Goal: Task Accomplishment & Management: Use online tool/utility

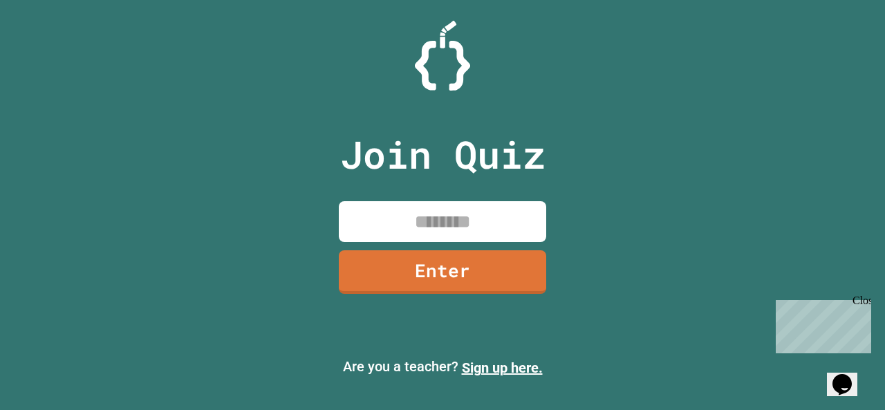
click at [402, 225] on input at bounding box center [442, 221] width 207 height 41
type input "********"
click at [469, 246] on div "Join Quiz ******** Enter" at bounding box center [442, 205] width 233 height 341
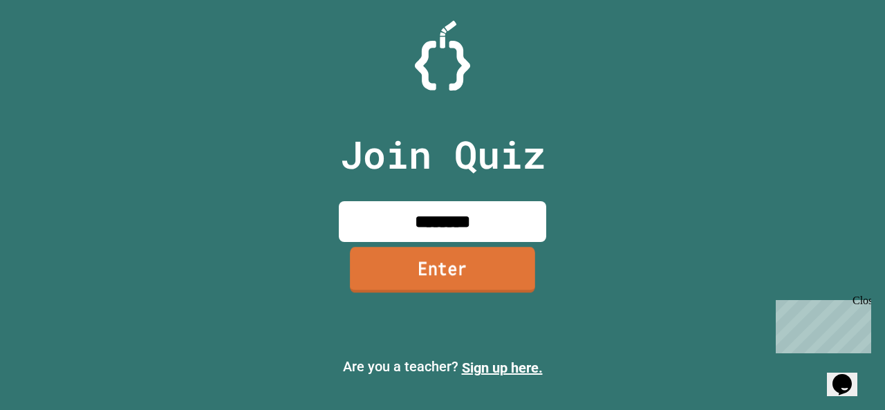
click at [476, 274] on link "Enter" at bounding box center [442, 270] width 185 height 46
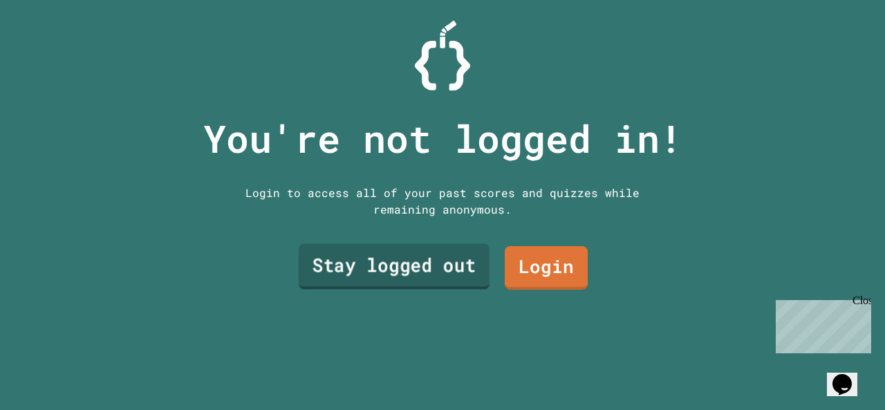
click at [467, 270] on link "Stay logged out" at bounding box center [394, 267] width 191 height 46
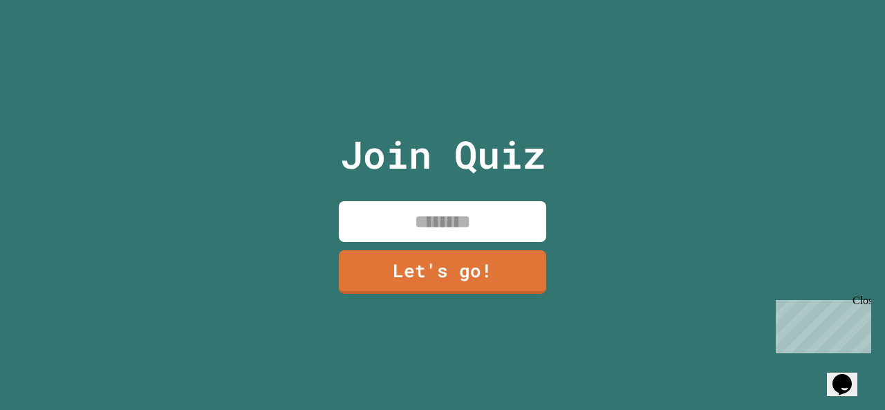
click at [451, 208] on input at bounding box center [442, 221] width 207 height 41
type input "**"
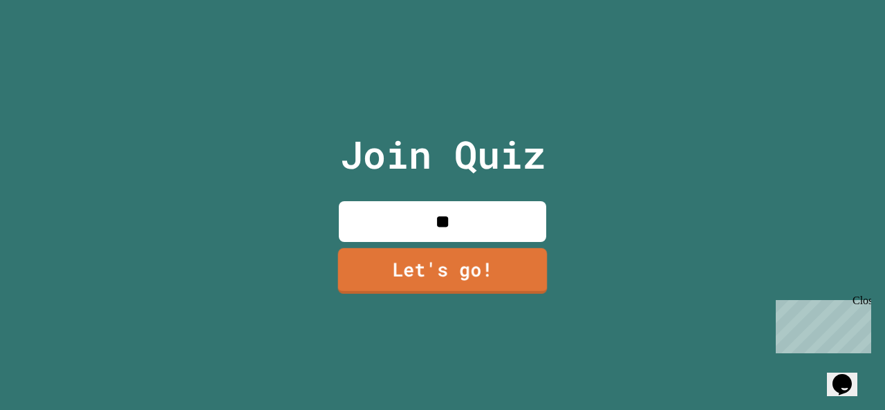
click at [455, 261] on link "Let's go!" at bounding box center [442, 271] width 209 height 46
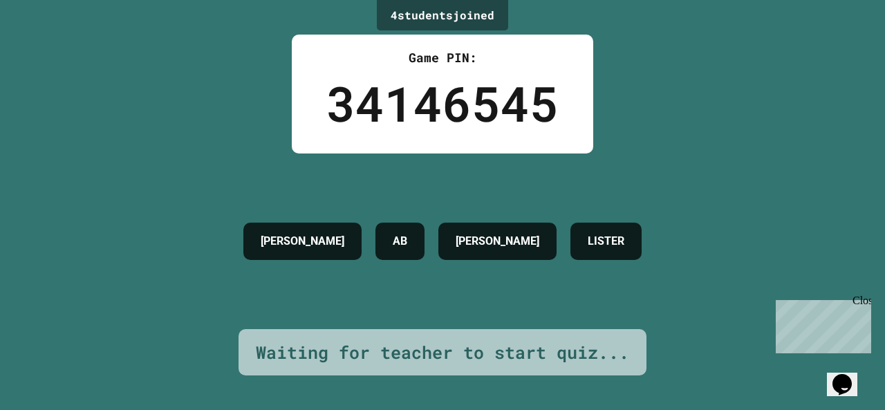
click at [861, 305] on div "Close" at bounding box center [860, 303] width 17 height 17
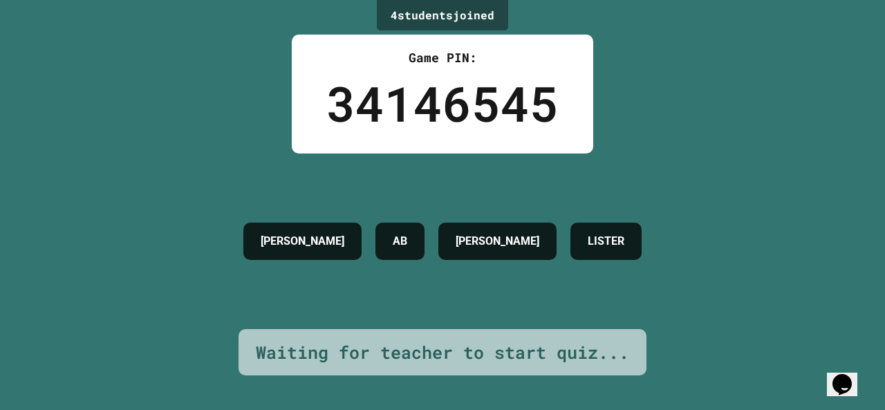
click at [516, 339] on div "Waiting for teacher to start quiz..." at bounding box center [442, 352] width 373 height 26
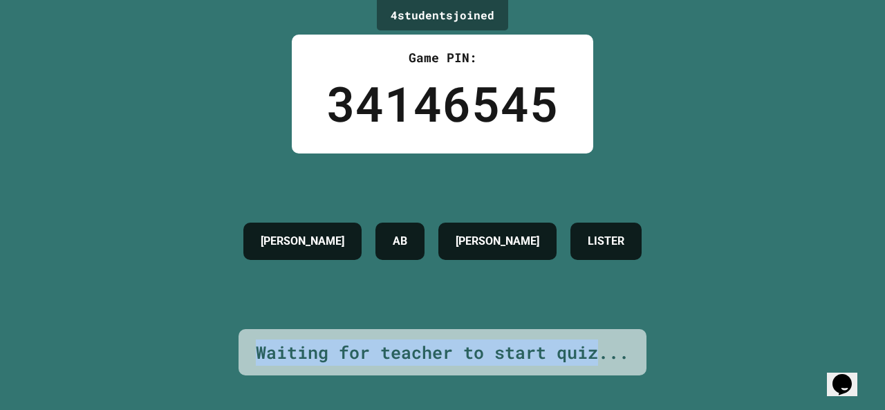
drag, startPoint x: 603, startPoint y: 324, endPoint x: 684, endPoint y: 306, distance: 83.5
click at [684, 306] on div "4 student s joined Game PIN: 34146545 [PERSON_NAME] AB [PERSON_NAME] Waiting fo…" at bounding box center [442, 205] width 885 height 410
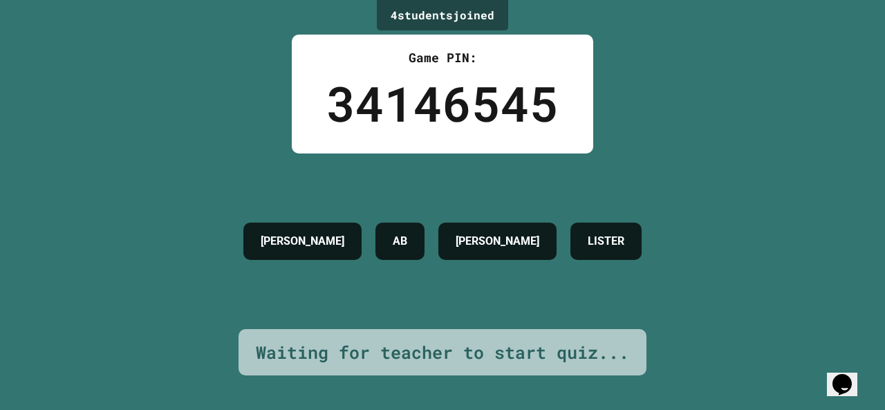
click at [624, 247] on h4 "LISTER" at bounding box center [606, 241] width 37 height 17
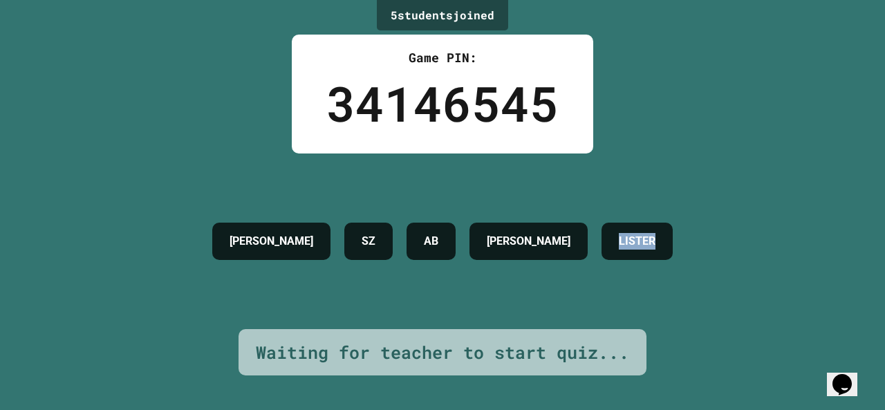
drag, startPoint x: 628, startPoint y: 236, endPoint x: 769, endPoint y: 233, distance: 140.4
click at [769, 233] on div "5 student s joined Game PIN: 34146545 [PERSON_NAME] AB [PERSON_NAME] Waiting fo…" at bounding box center [442, 205] width 885 height 410
click at [725, 161] on div "5 student s joined Game PIN: 34146545 [PERSON_NAME] AB [PERSON_NAME] Waiting fo…" at bounding box center [442, 205] width 885 height 410
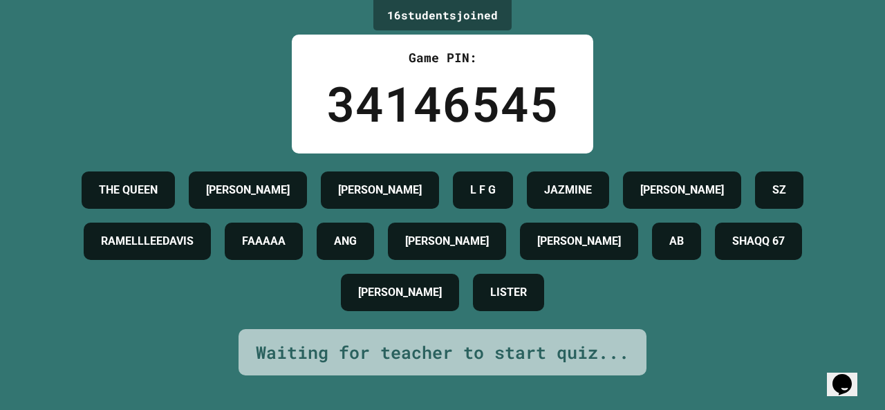
click at [715, 260] on div "SHAQQ 67" at bounding box center [758, 241] width 87 height 37
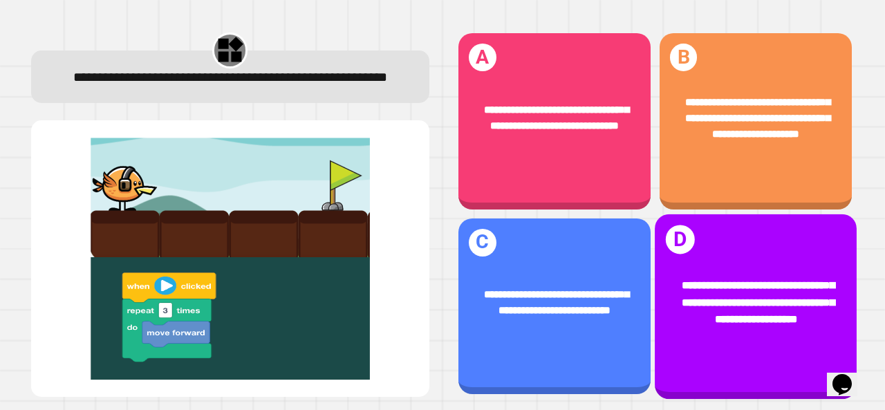
click at [718, 316] on div "**********" at bounding box center [756, 302] width 202 height 93
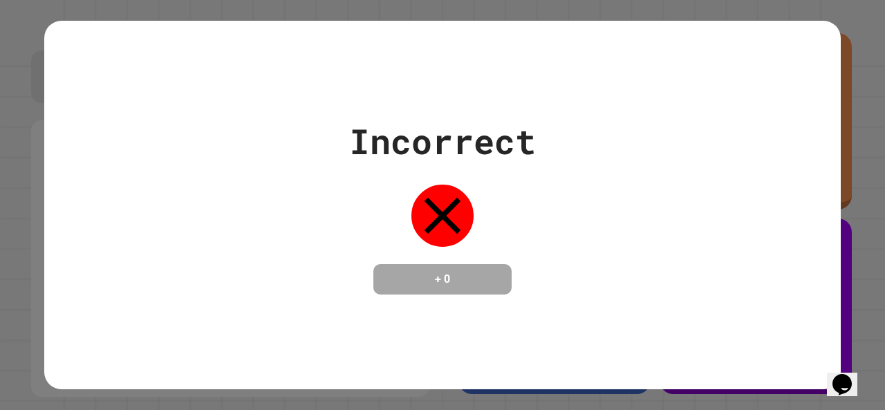
click at [653, 320] on div "Incorrect + 0" at bounding box center [442, 205] width 796 height 369
click at [632, 166] on div "Incorrect + 0" at bounding box center [442, 204] width 796 height 179
click at [749, 124] on div "Incorrect + 0" at bounding box center [442, 204] width 796 height 179
click at [745, 124] on div "Incorrect + 0" at bounding box center [442, 204] width 796 height 179
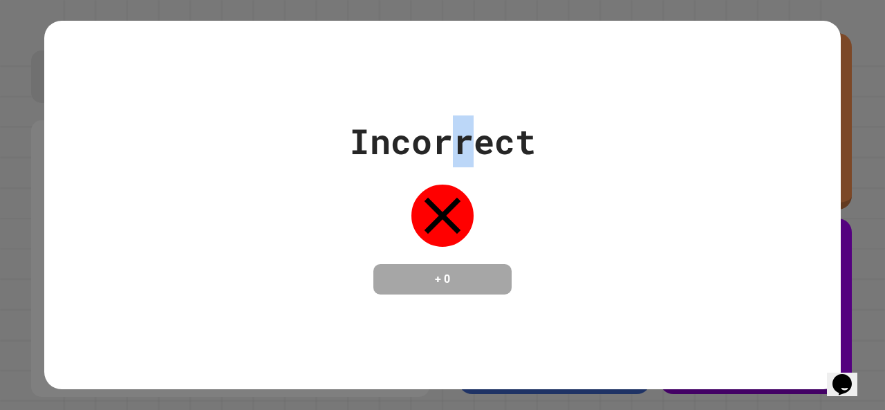
drag, startPoint x: 713, startPoint y: 78, endPoint x: 458, endPoint y: 142, distance: 263.1
click at [458, 142] on div "Incorrect" at bounding box center [442, 141] width 187 height 52
click at [494, 248] on div "Incorrect + 0" at bounding box center [442, 204] width 187 height 179
click at [531, 220] on div "Incorrect + 0" at bounding box center [442, 204] width 796 height 179
click at [538, 222] on div "Incorrect + 0" at bounding box center [442, 204] width 796 height 179
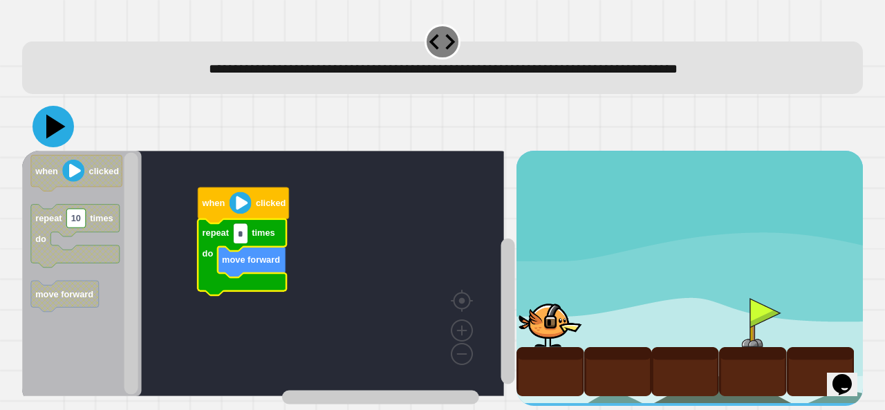
type input "*"
click at [46, 122] on icon at bounding box center [52, 126] width 41 height 41
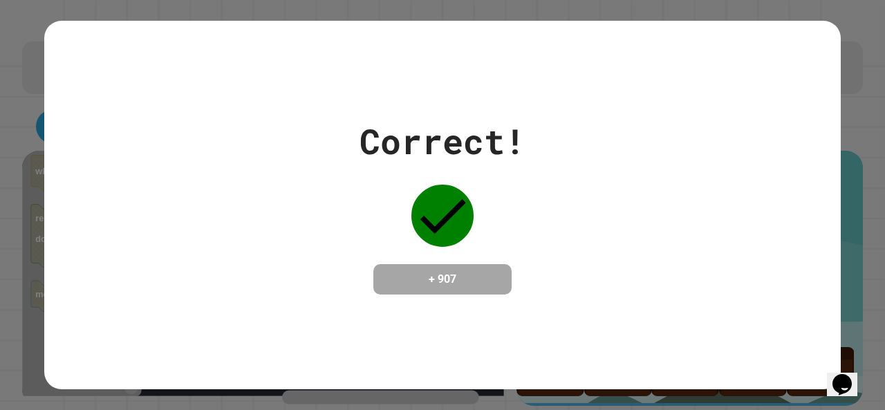
click at [438, 236] on div at bounding box center [442, 215] width 69 height 69
click at [344, 267] on div "Correct! + 907" at bounding box center [442, 204] width 796 height 179
click at [424, 247] on div "Correct! + 907" at bounding box center [442, 204] width 166 height 179
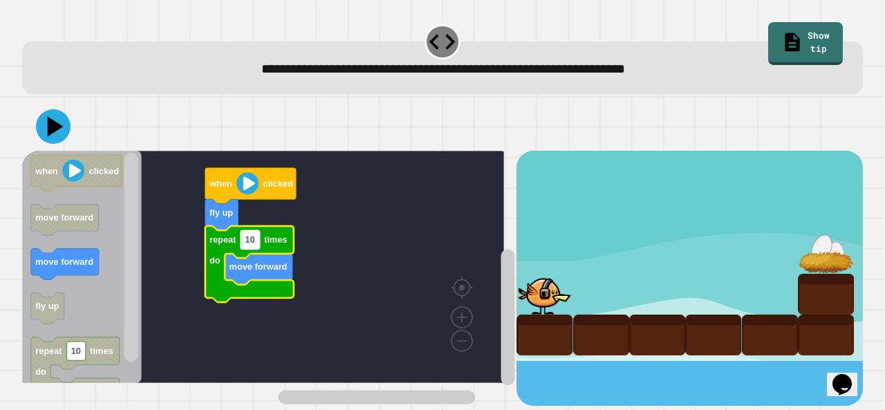
click at [253, 245] on text "10" at bounding box center [250, 240] width 10 height 10
type input "*"
drag, startPoint x: 59, startPoint y: 131, endPoint x: 1, endPoint y: 116, distance: 59.9
click at [1, 116] on div "**********" at bounding box center [442, 205] width 885 height 410
click at [48, 118] on icon at bounding box center [55, 127] width 19 height 24
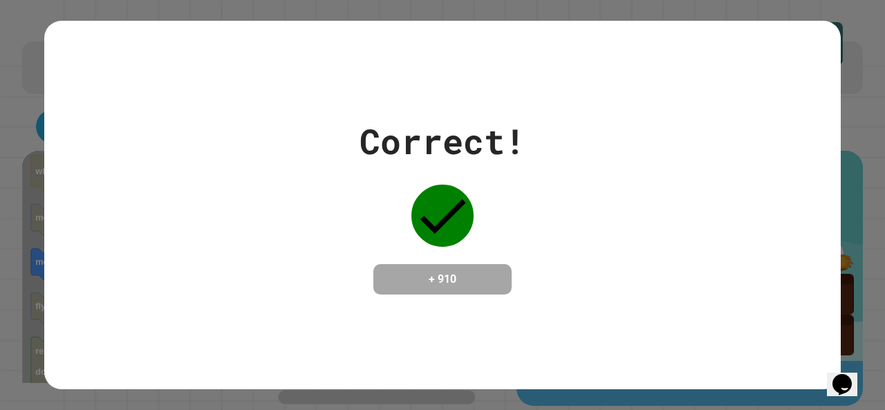
click at [470, 318] on div "Correct! + 910" at bounding box center [442, 205] width 796 height 369
click at [0, 137] on div "Correct! + 910" at bounding box center [442, 205] width 885 height 410
click at [330, 247] on div "Correct! + 910" at bounding box center [442, 204] width 796 height 179
click at [501, 252] on div "Correct! + 910" at bounding box center [442, 204] width 166 height 179
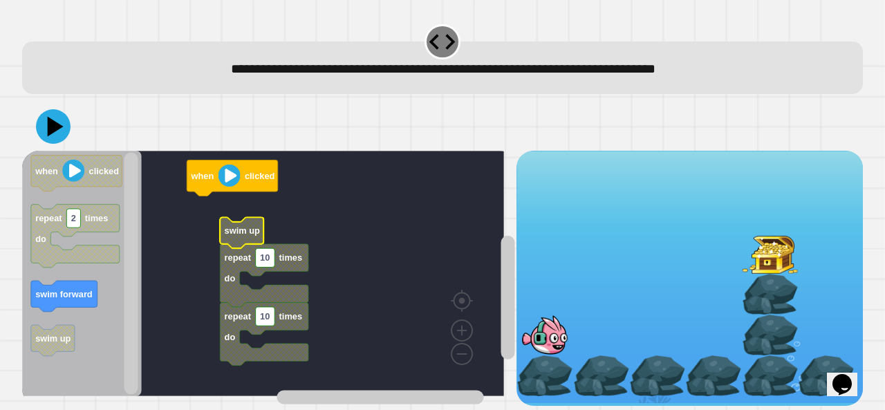
click at [230, 269] on g "when clicked swim up repeat 10 times do repeat 10 times do" at bounding box center [269, 273] width 495 height 245
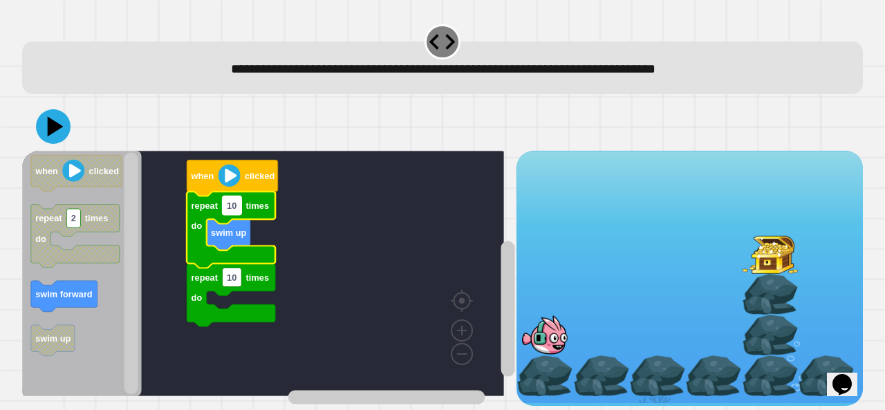
click at [235, 211] on text "10" at bounding box center [232, 205] width 10 height 10
type input "*"
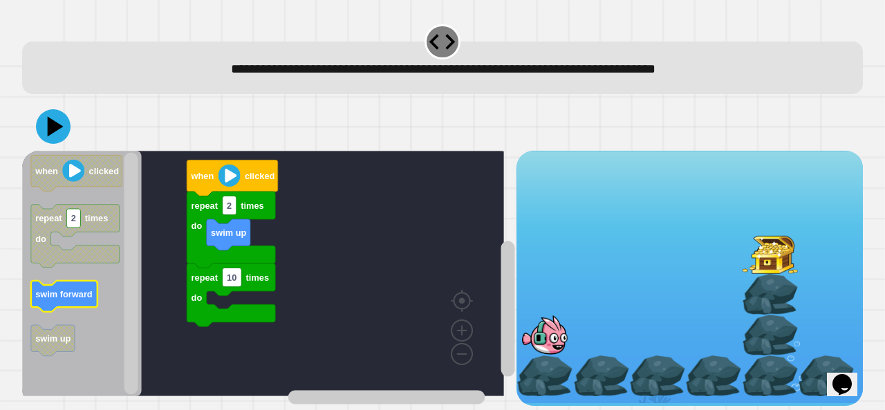
click at [71, 308] on icon "Blockly Workspace" at bounding box center [64, 296] width 66 height 31
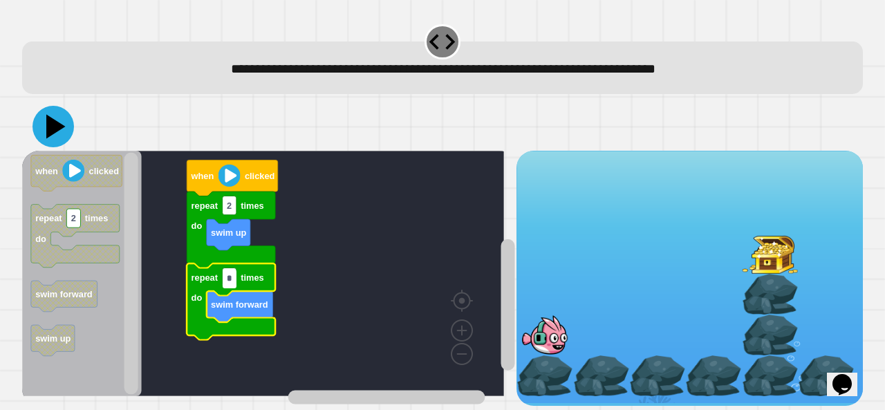
type input "*"
drag, startPoint x: 57, startPoint y: 131, endPoint x: 26, endPoint y: 127, distance: 30.6
click at [26, 127] on div at bounding box center [442, 126] width 841 height 48
click at [48, 127] on icon at bounding box center [55, 127] width 19 height 24
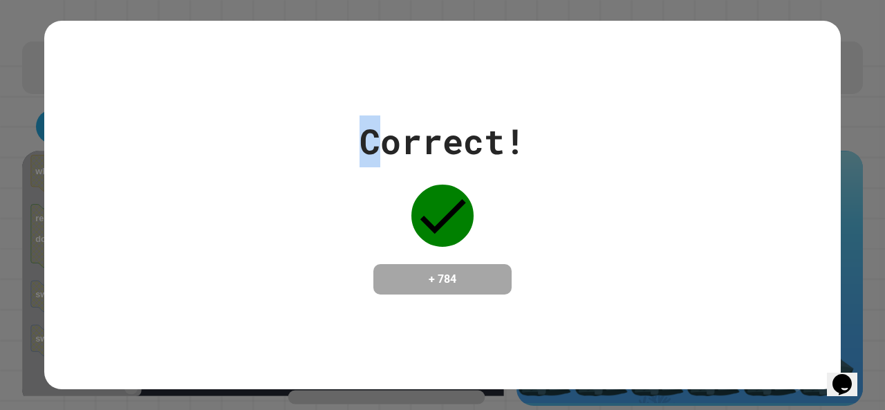
drag, startPoint x: 366, startPoint y: 131, endPoint x: 357, endPoint y: 153, distance: 24.5
click at [359, 153] on div "Correct!" at bounding box center [442, 141] width 166 height 52
click at [306, 153] on div "Correct! + 784" at bounding box center [442, 204] width 796 height 179
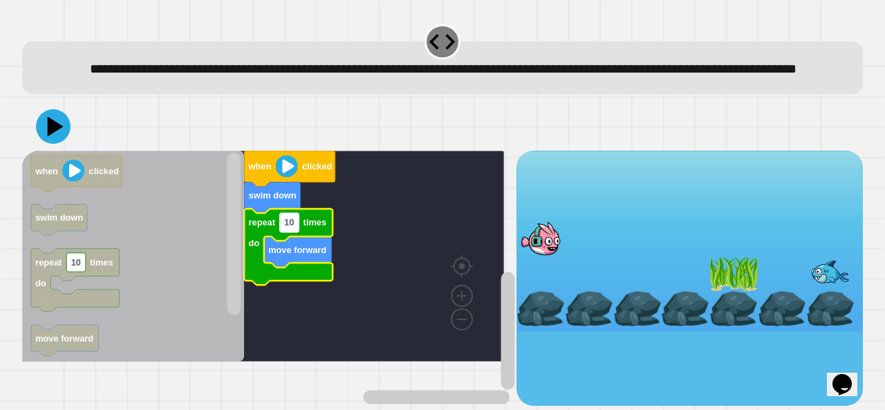
click at [292, 232] on rect "Blockly Workspace" at bounding box center [289, 223] width 19 height 19
type input "*"
click at [54, 147] on icon at bounding box center [52, 126] width 41 height 41
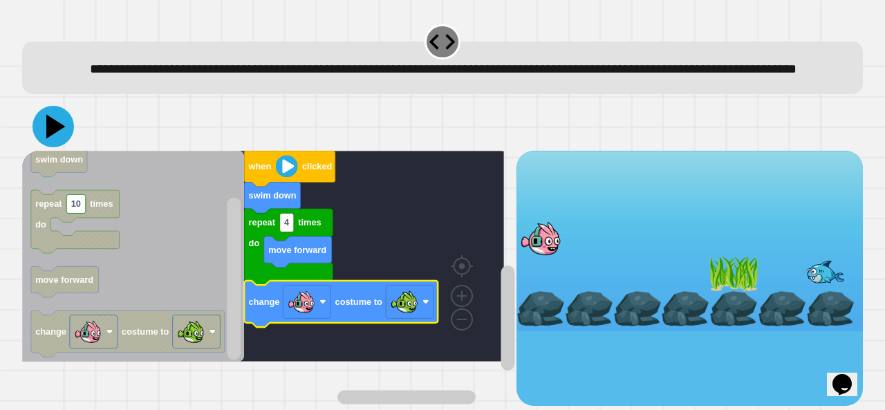
click at [59, 139] on icon at bounding box center [55, 127] width 19 height 24
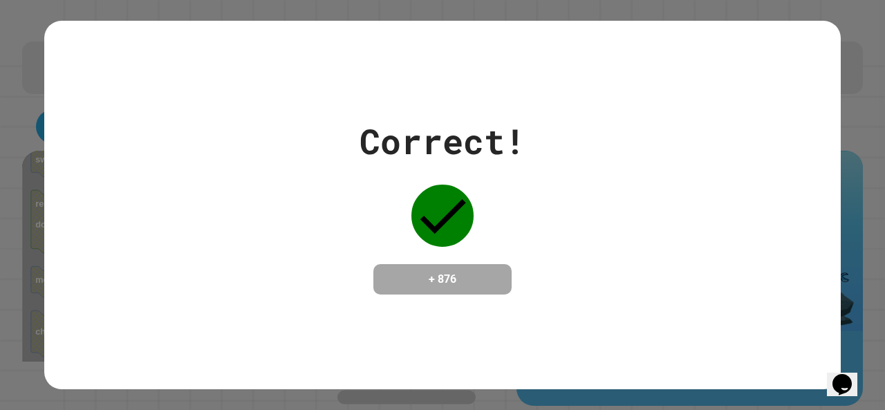
drag, startPoint x: 59, startPoint y: 151, endPoint x: 0, endPoint y: 54, distance: 113.6
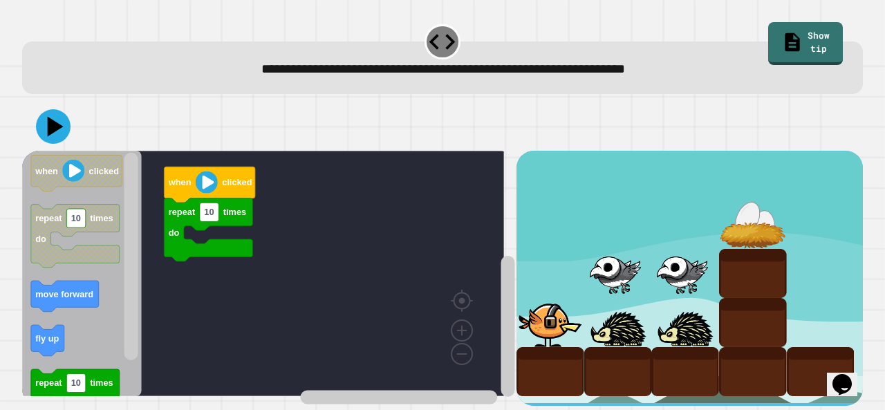
scroll to position [12, 0]
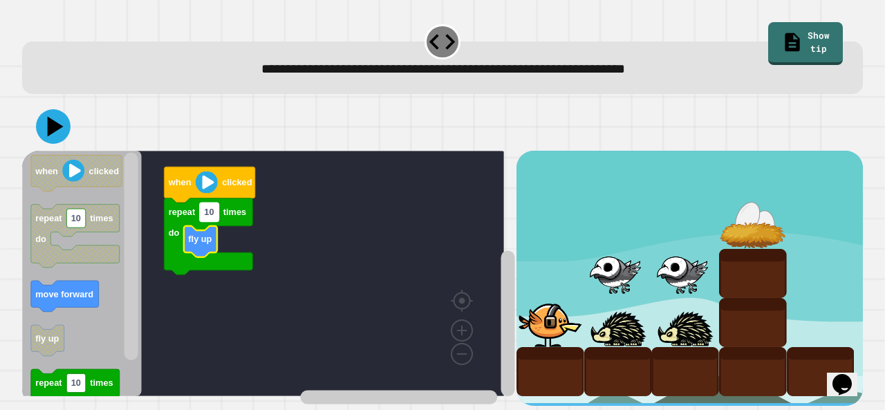
click at [213, 207] on rect "Blockly Workspace" at bounding box center [209, 212] width 19 height 19
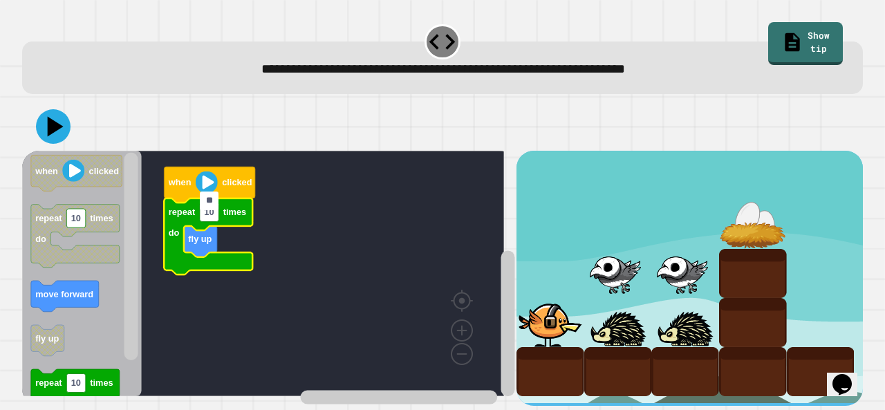
type input "*"
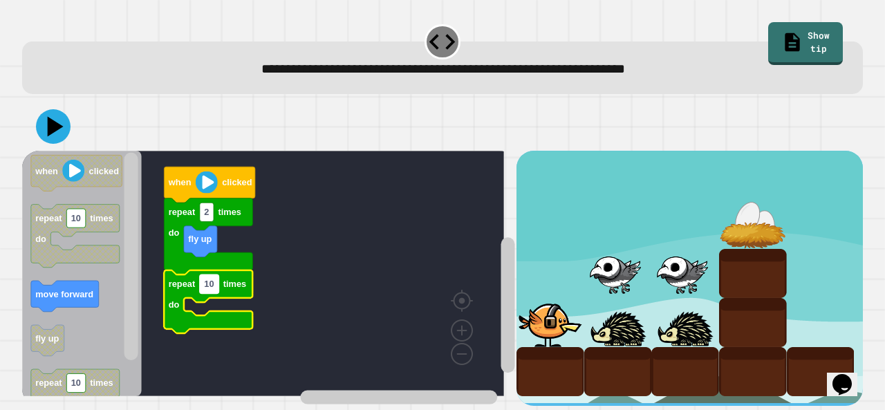
click at [215, 281] on rect "Blockly Workspace" at bounding box center [209, 284] width 19 height 19
type input "*"
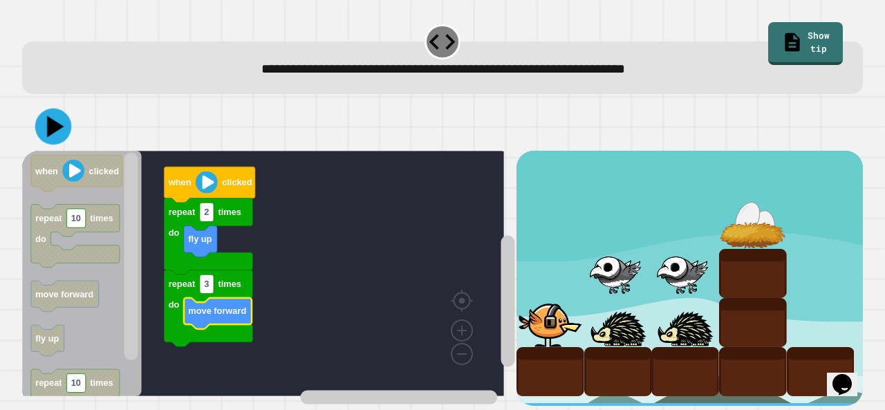
drag, startPoint x: 58, startPoint y: 121, endPoint x: 1, endPoint y: 120, distance: 57.4
click at [1, 120] on div "**********" at bounding box center [442, 205] width 885 height 410
click at [47, 114] on icon at bounding box center [52, 126] width 41 height 41
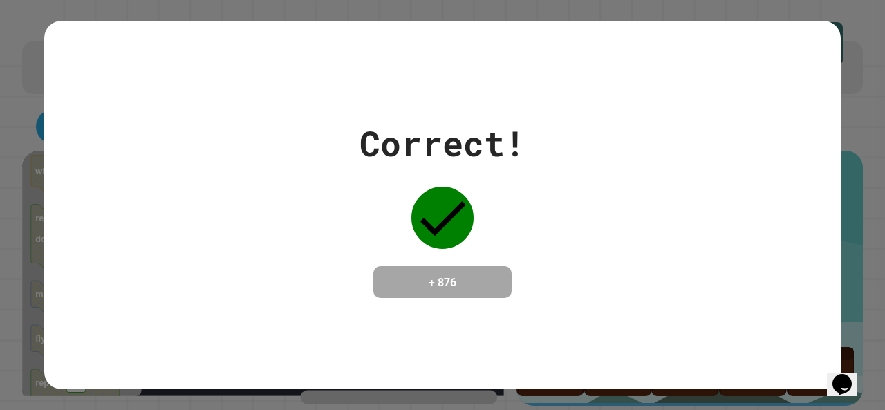
click at [216, 237] on div "Correct! + 876" at bounding box center [442, 204] width 796 height 185
click at [408, 209] on div at bounding box center [442, 217] width 69 height 69
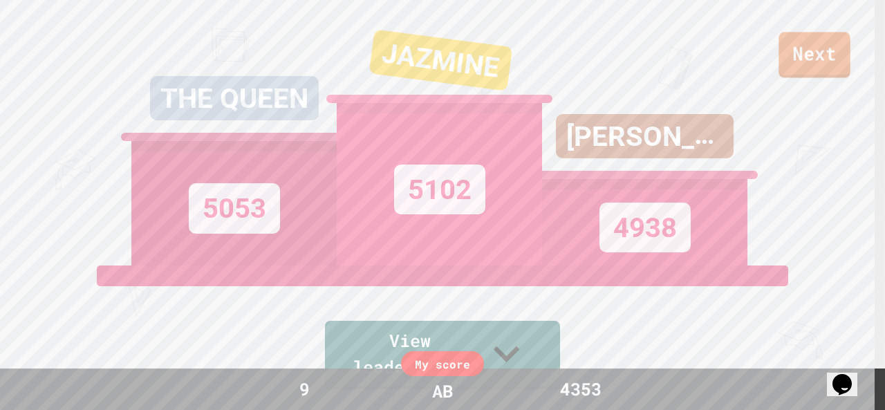
click at [846, 54] on link "Next" at bounding box center [813, 55] width 71 height 46
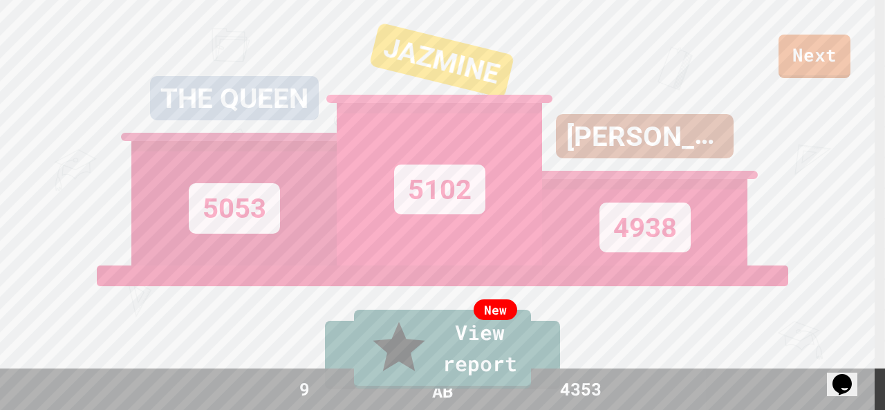
drag, startPoint x: 449, startPoint y: 244, endPoint x: 448, endPoint y: 261, distance: 16.6
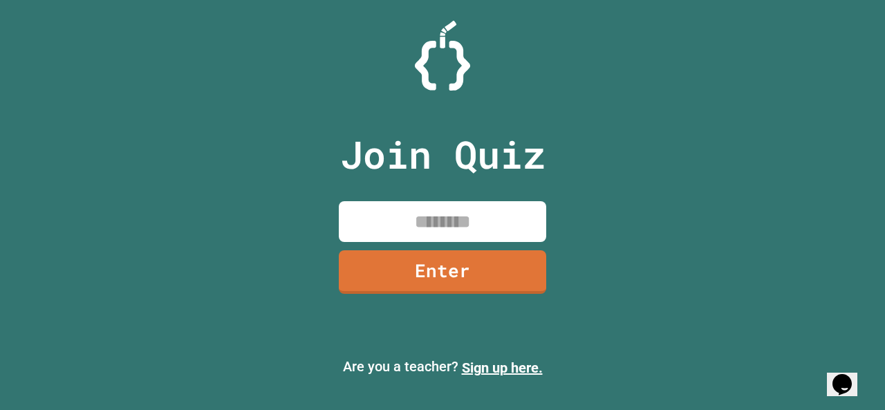
click at [443, 207] on input at bounding box center [442, 221] width 207 height 41
